Goal: Task Accomplishment & Management: Complete application form

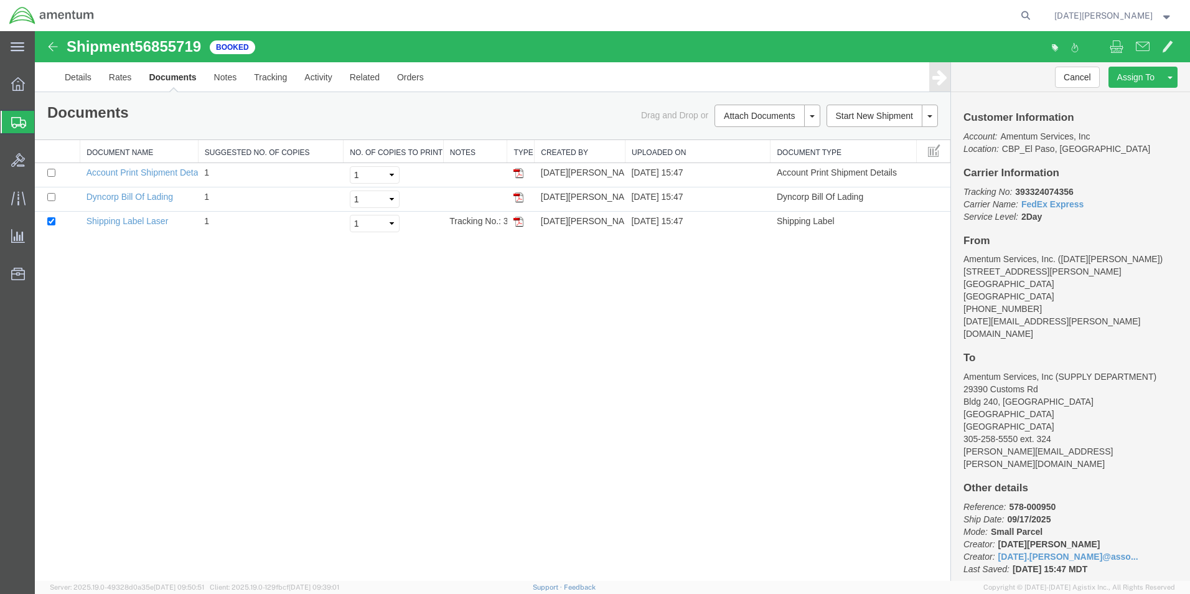
click at [0, 0] on span "Create from Template" at bounding box center [0, 0] width 0 height 0
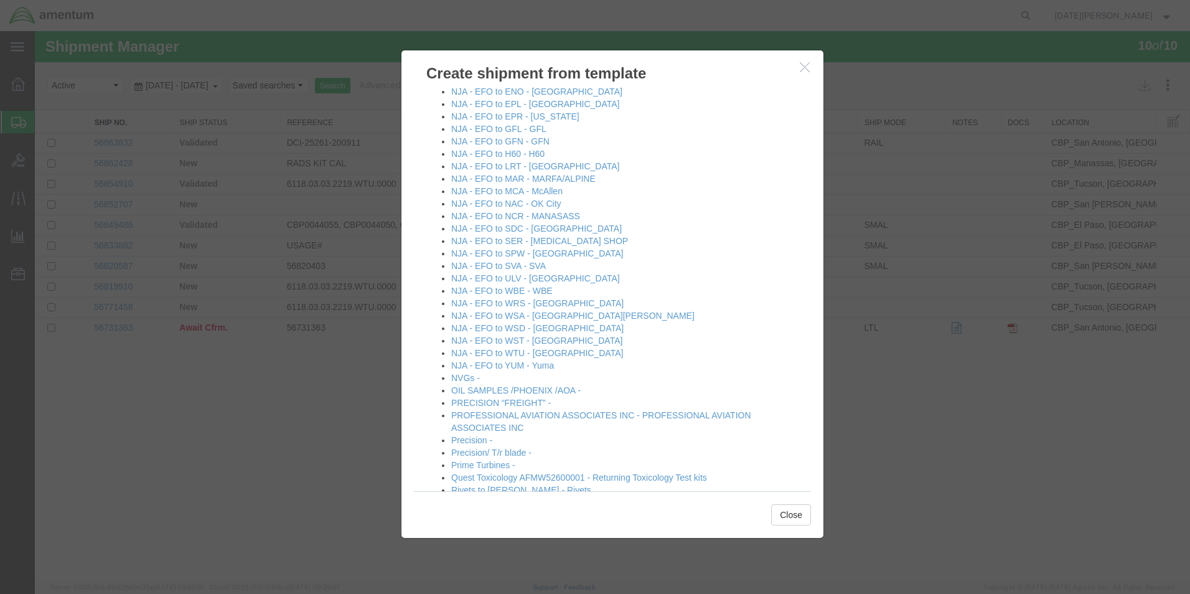
scroll to position [747, 0]
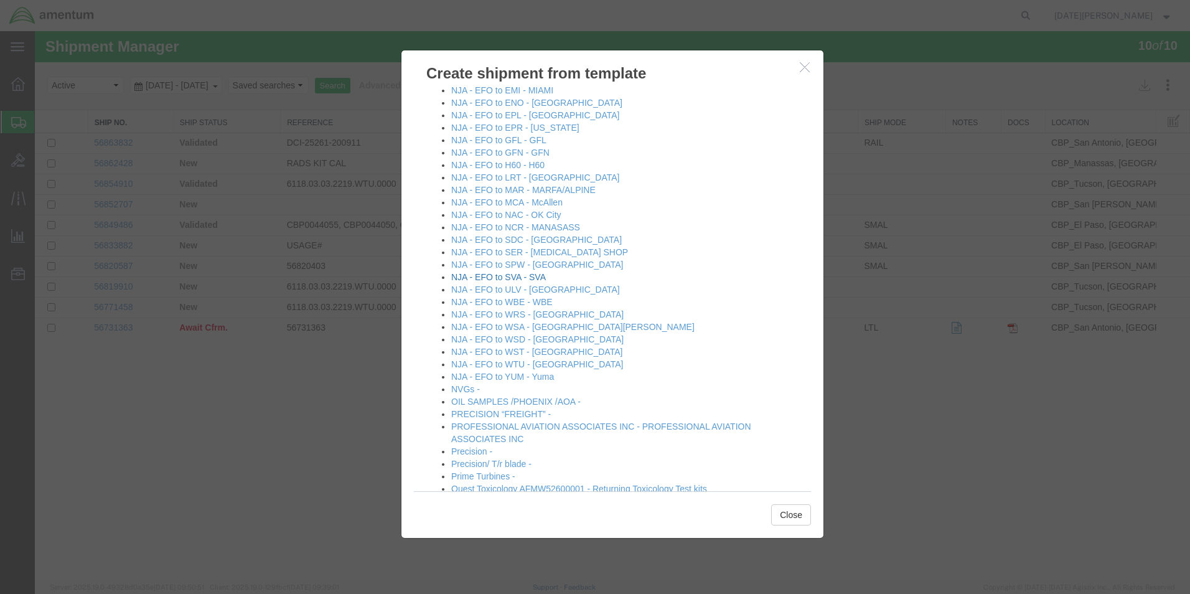
click at [532, 278] on link "NJA - EFO to SVA - SVA" at bounding box center [498, 277] width 95 height 10
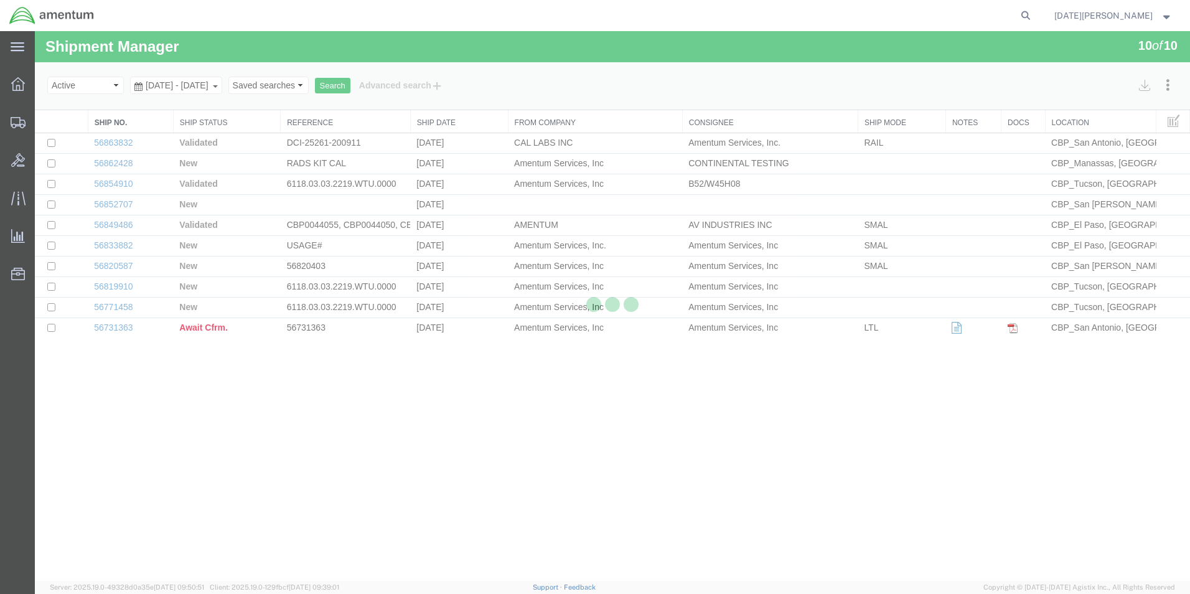
select select "49939"
select select "49948"
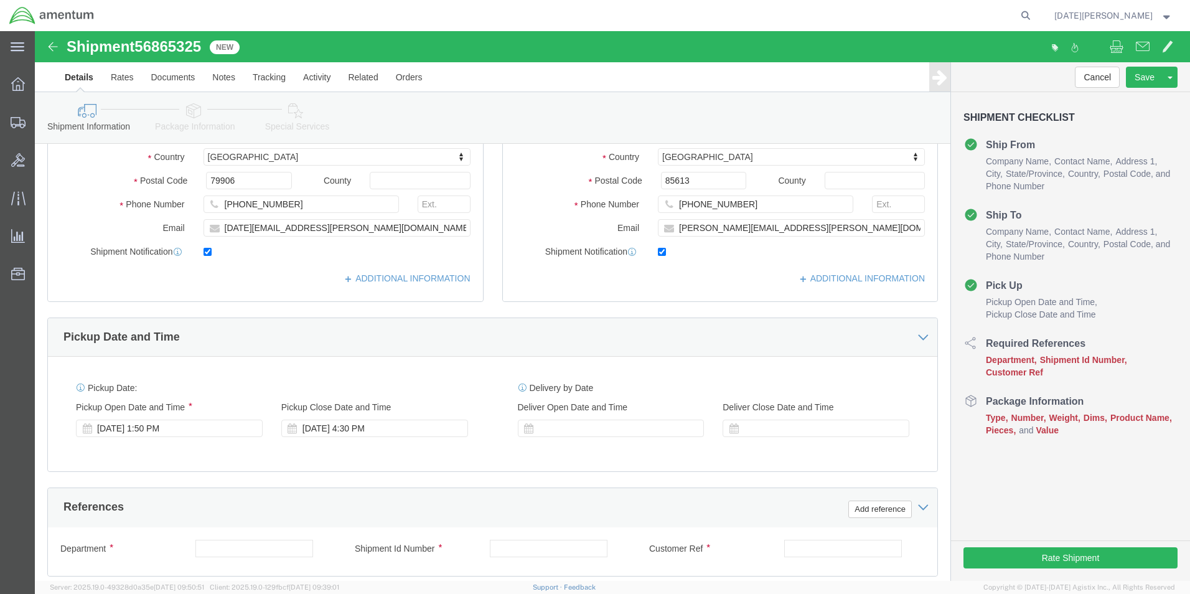
scroll to position [374, 0]
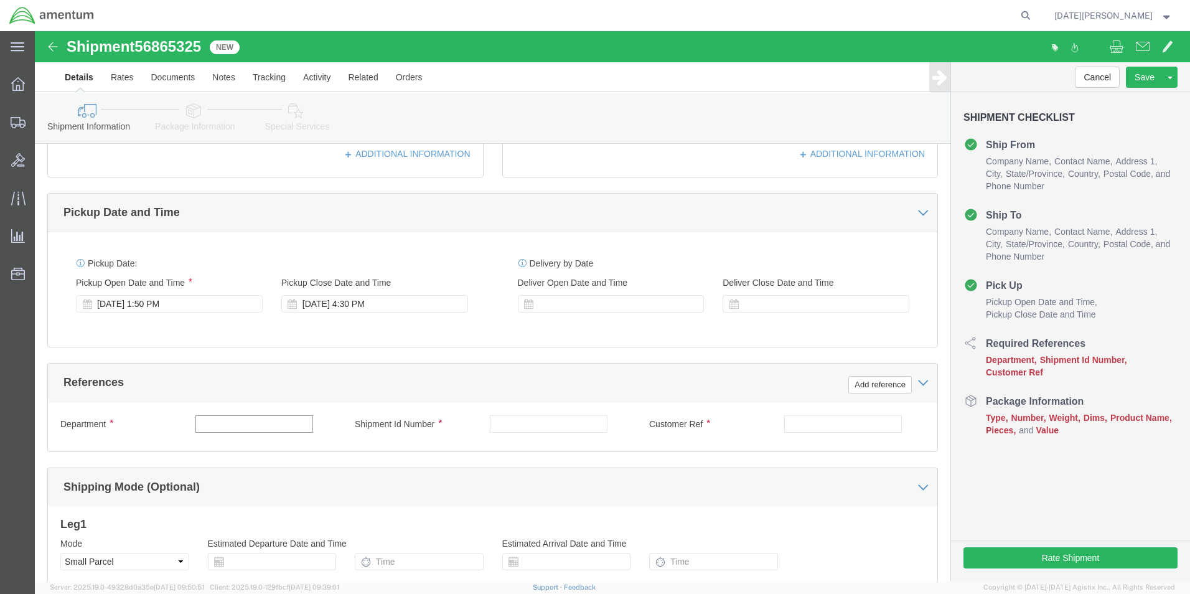
click input "text"
type input "537-001828"
click input "text"
type input "537-001828"
click input "text"
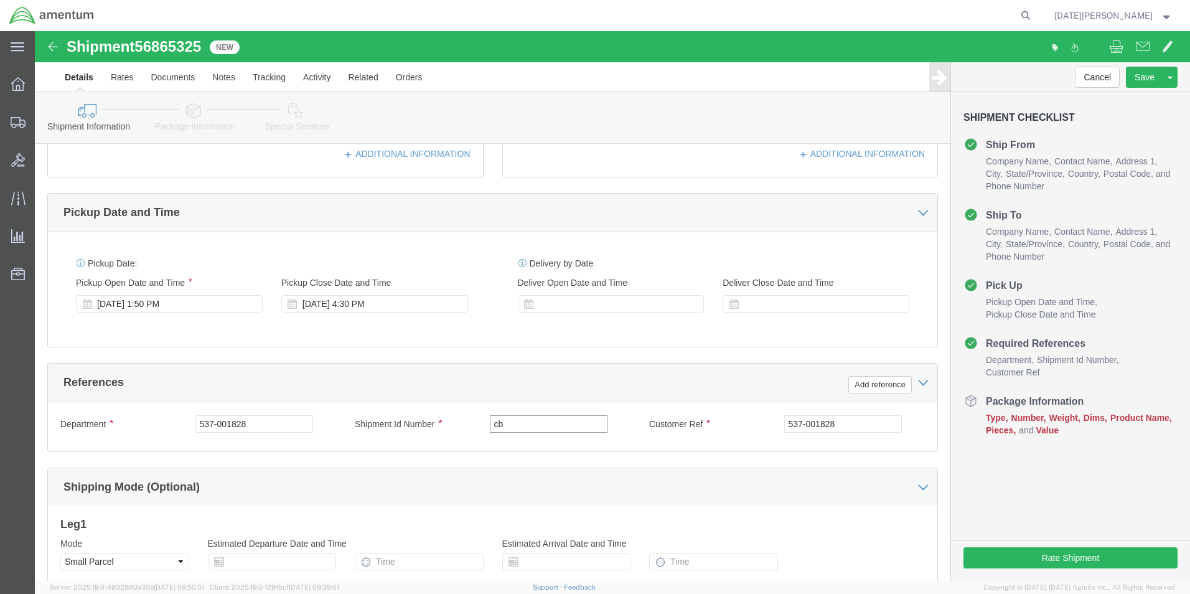
type input "c"
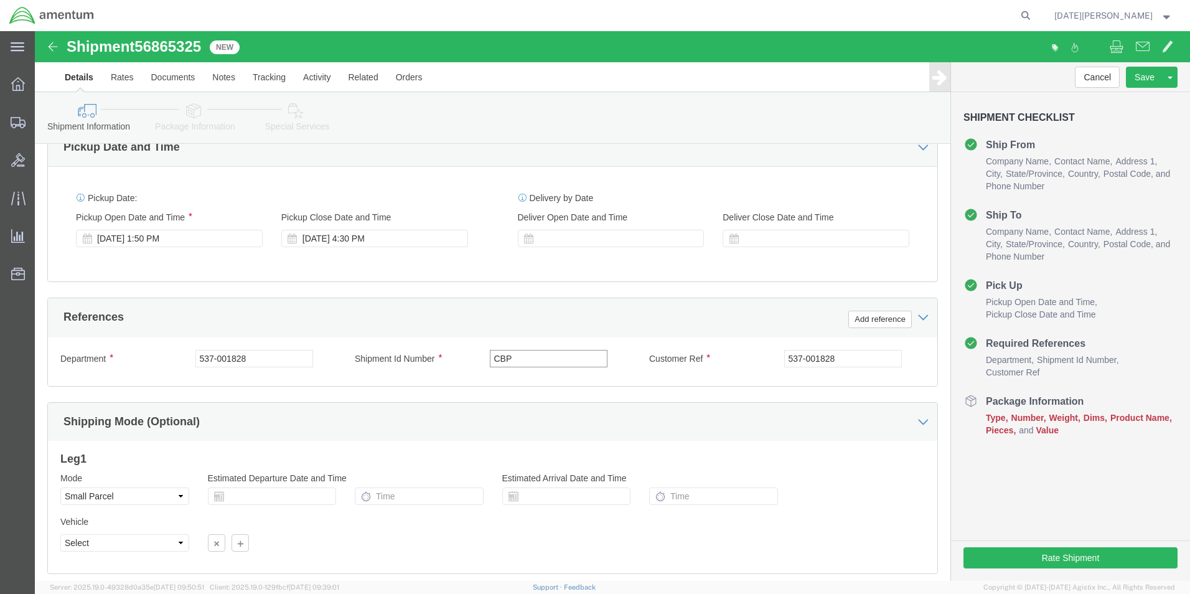
scroll to position [519, 0]
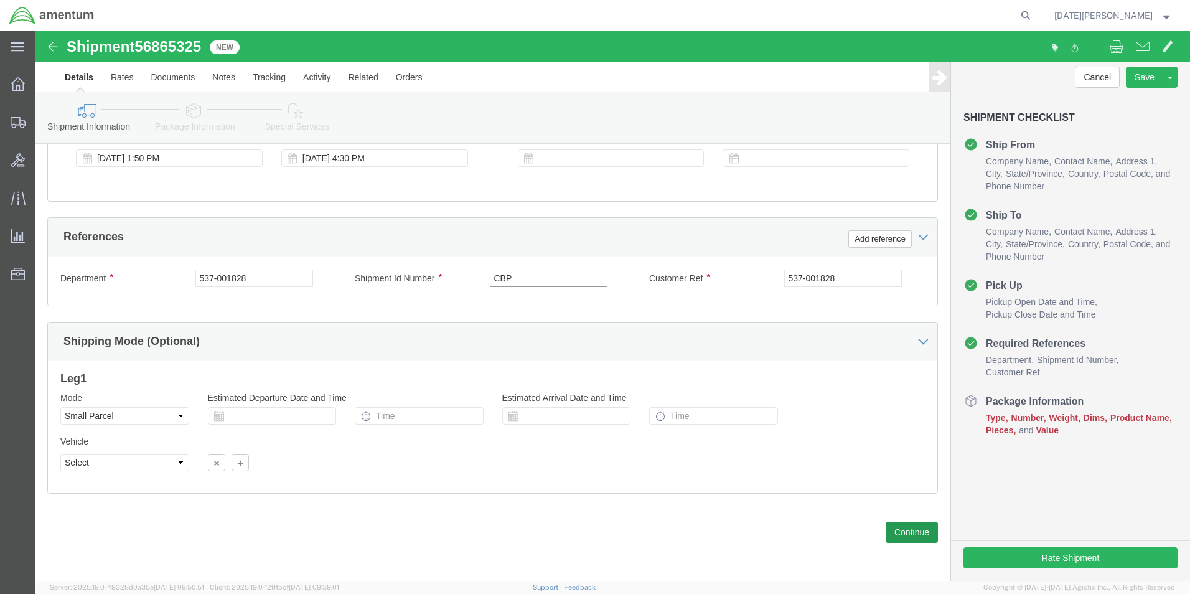
type input "CBP"
click button "Continue"
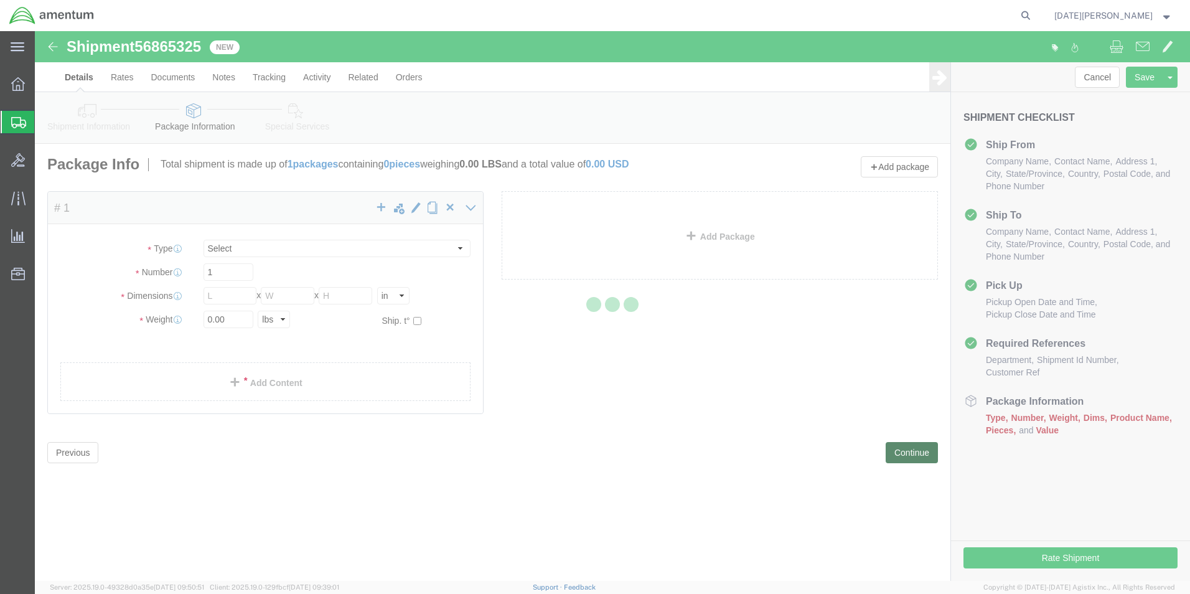
select select "YRPK"
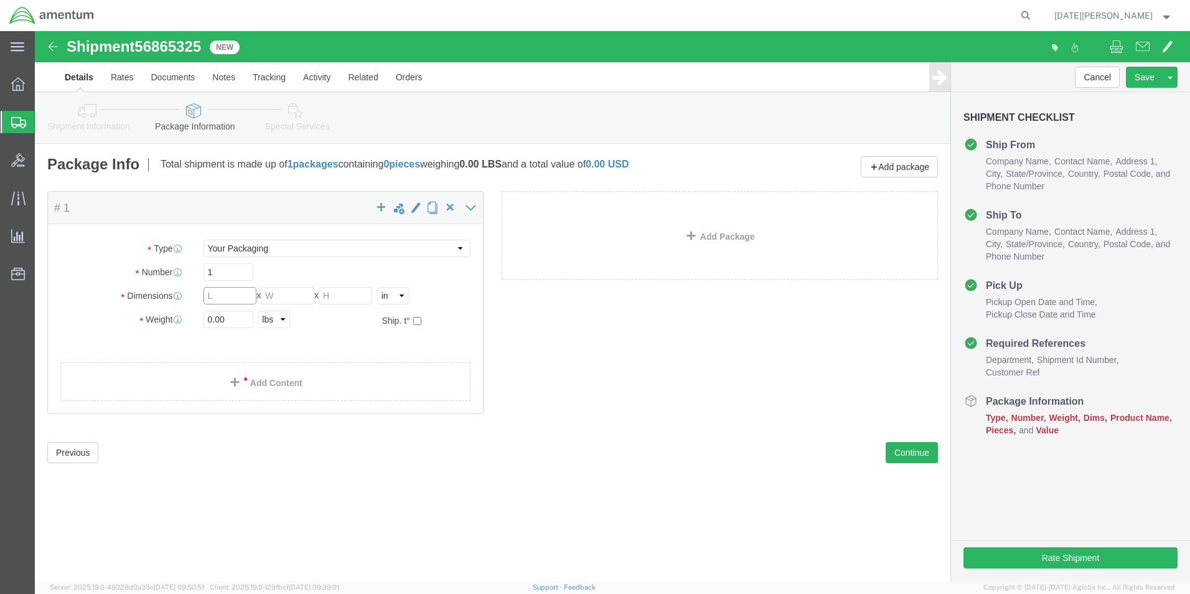
click input "text"
type input "16"
type input "10"
type input "12"
click input "0.00"
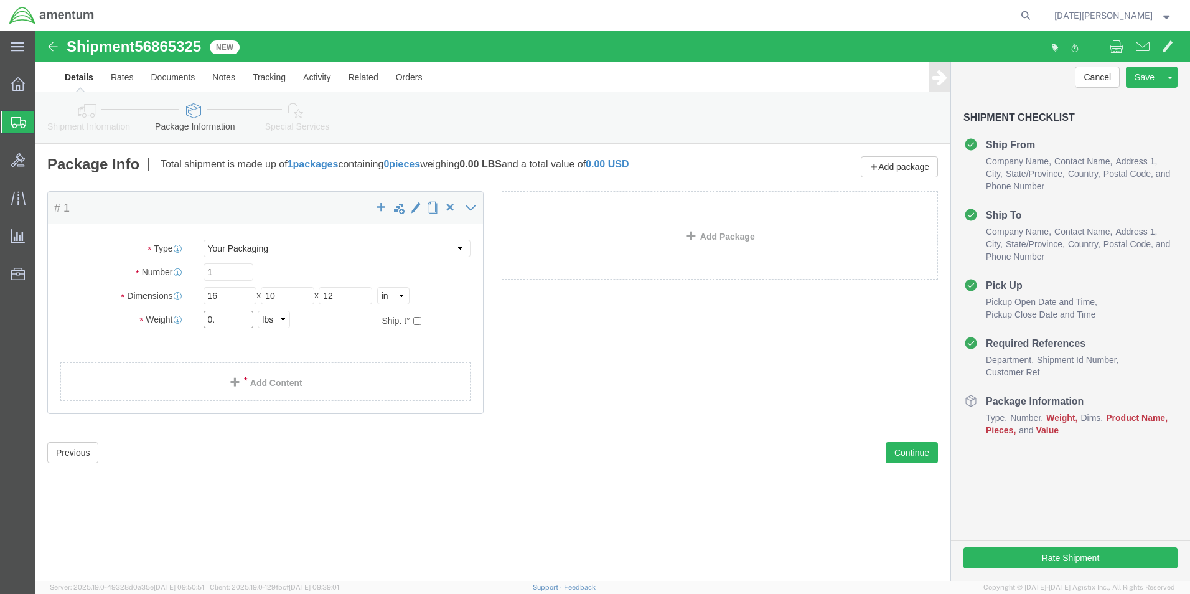
type input "0"
type input "26.656"
click link "Add Content"
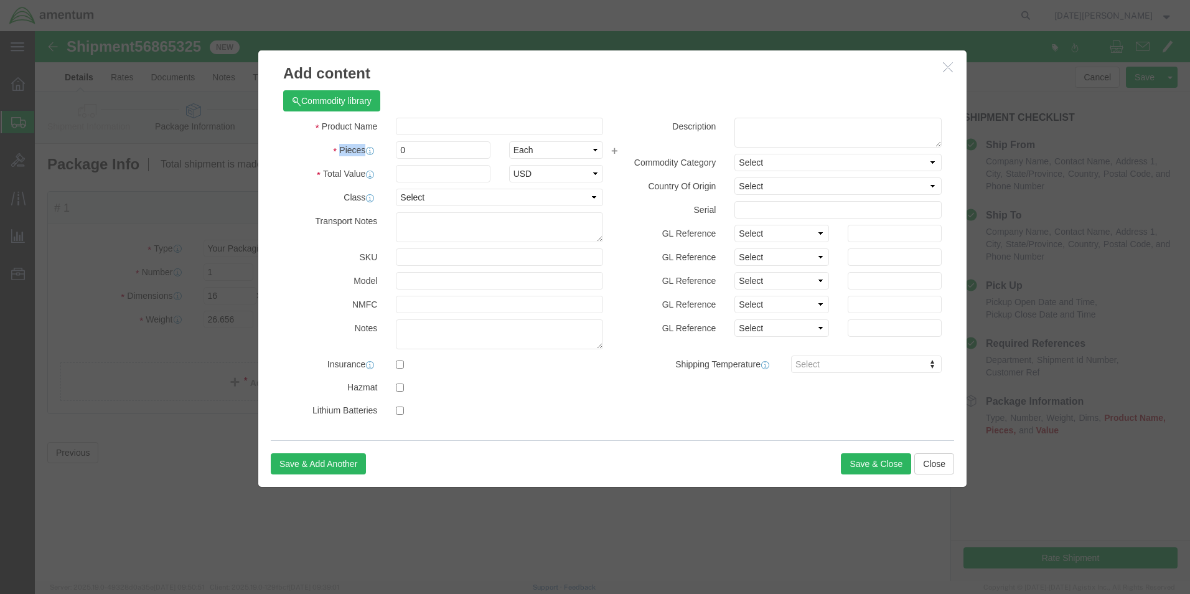
click div "Product Name Pieces 0 Select Bag Barrels 100Board Feet Bottle Box Blister Pack …"
click input "text"
type input "OIL"
click div "Commodity library"
click input "0"
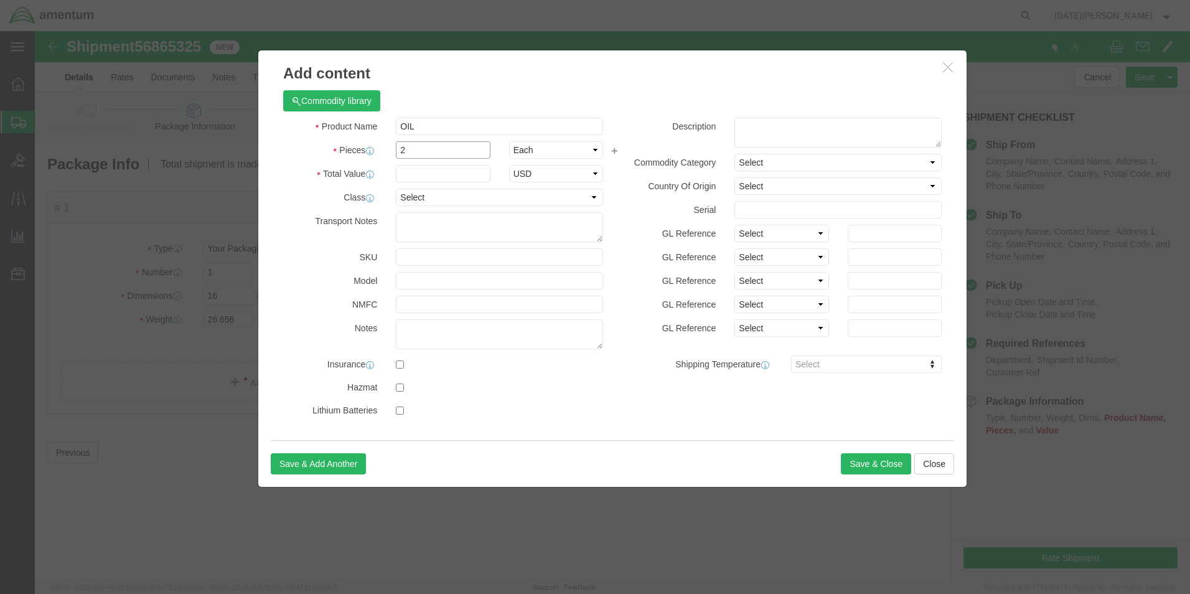
type input "2"
type input "75.00"
click button "Save & Close"
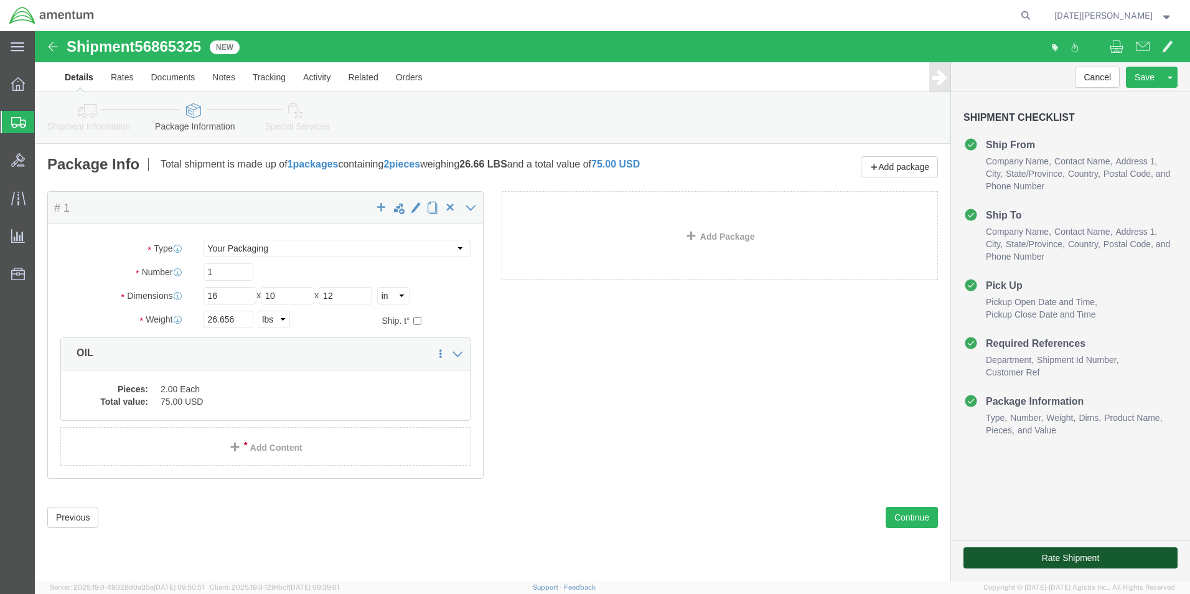
click button "Rate Shipment"
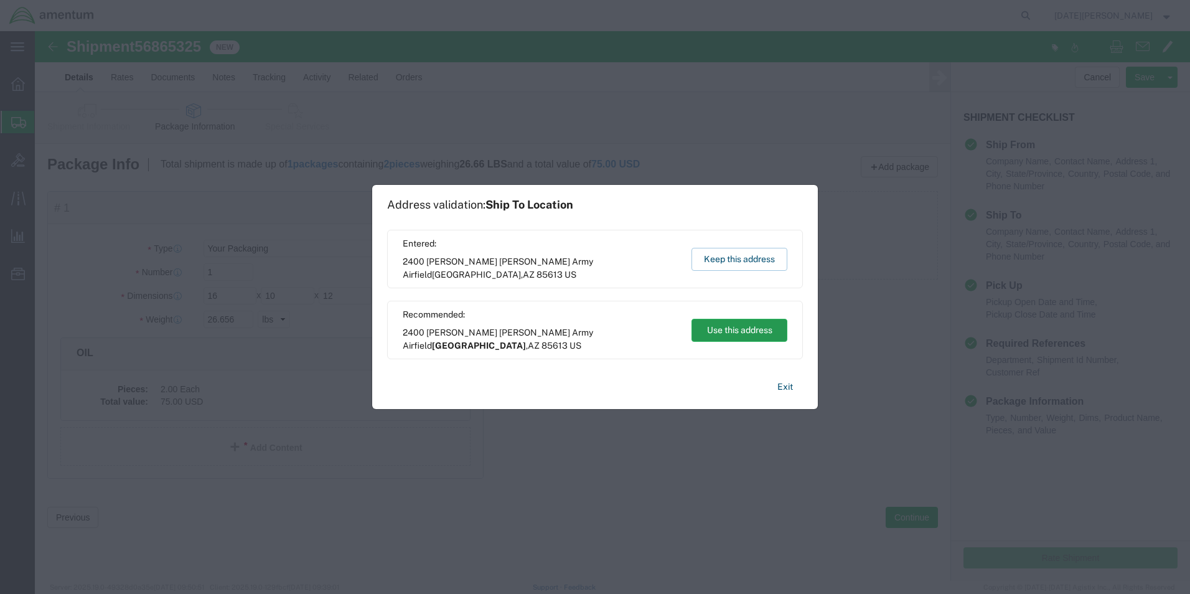
click at [717, 326] on button "Use this address" at bounding box center [740, 330] width 96 height 23
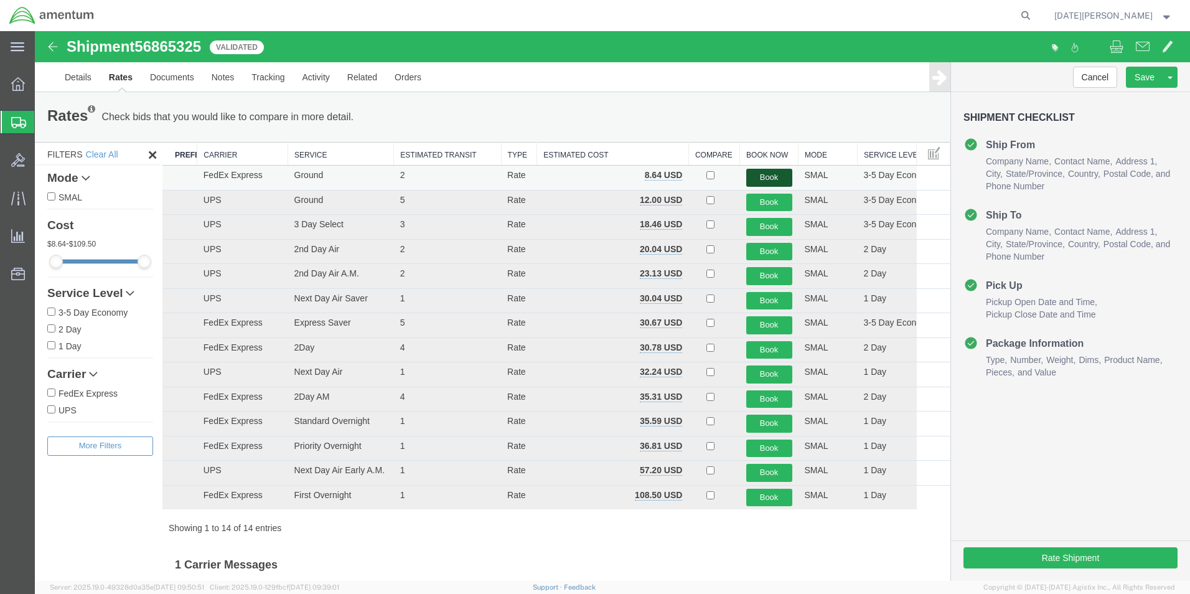
click at [766, 178] on button "Book" at bounding box center [770, 178] width 46 height 18
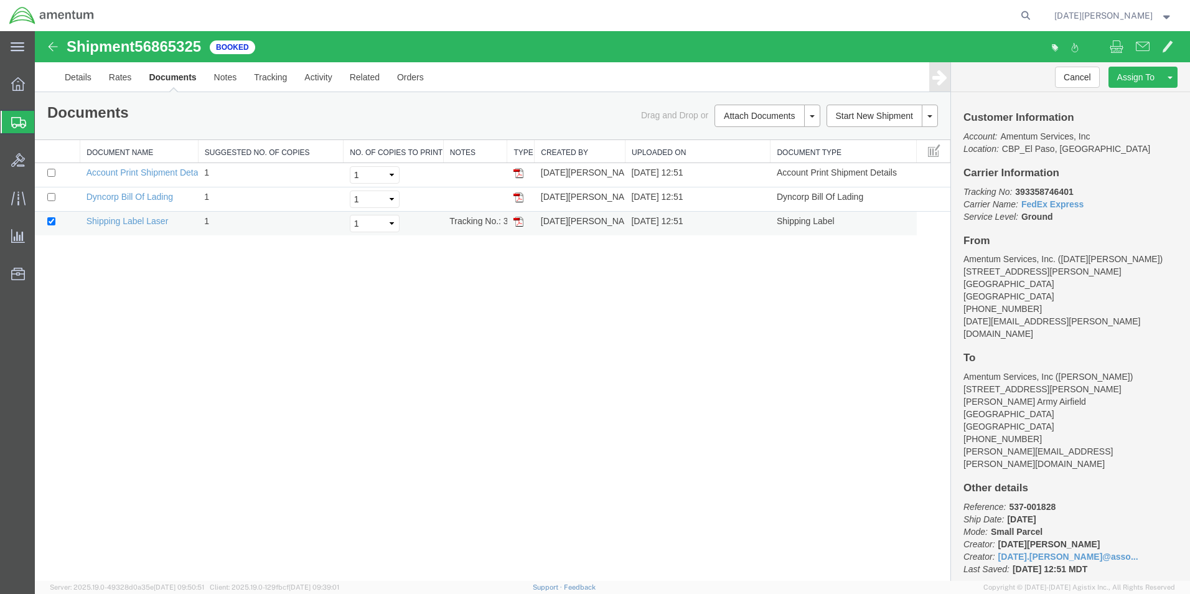
click at [519, 222] on img at bounding box center [519, 222] width 10 height 10
